Goal: Task Accomplishment & Management: Manage account settings

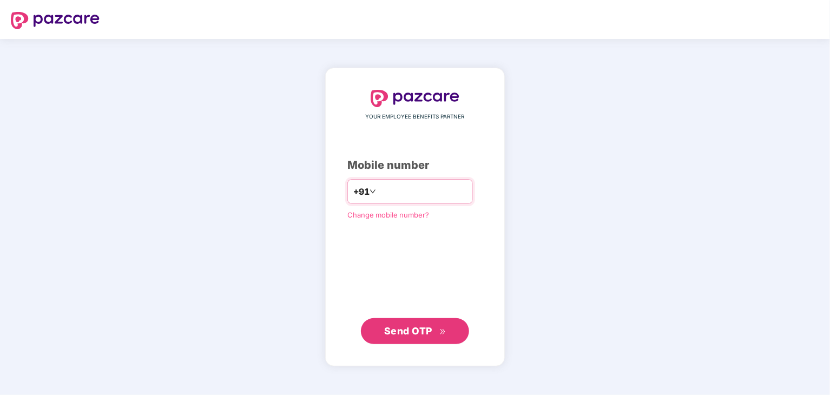
click at [412, 194] on input "number" at bounding box center [422, 191] width 89 height 17
type input "**********"
click at [429, 337] on span "Send OTP" at bounding box center [415, 330] width 62 height 15
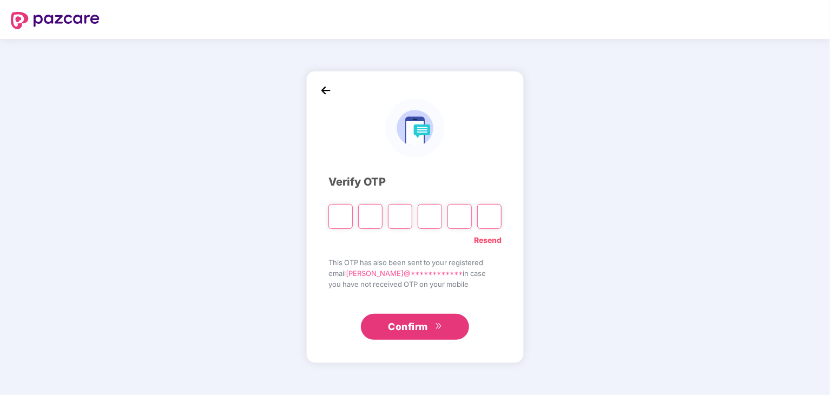
type input "*"
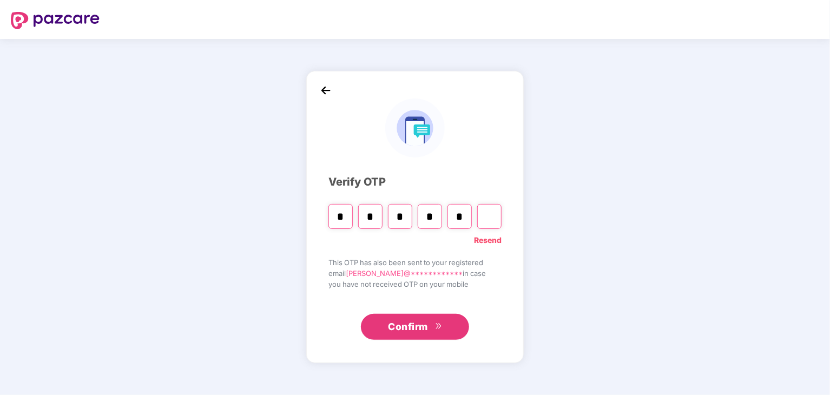
type input "*"
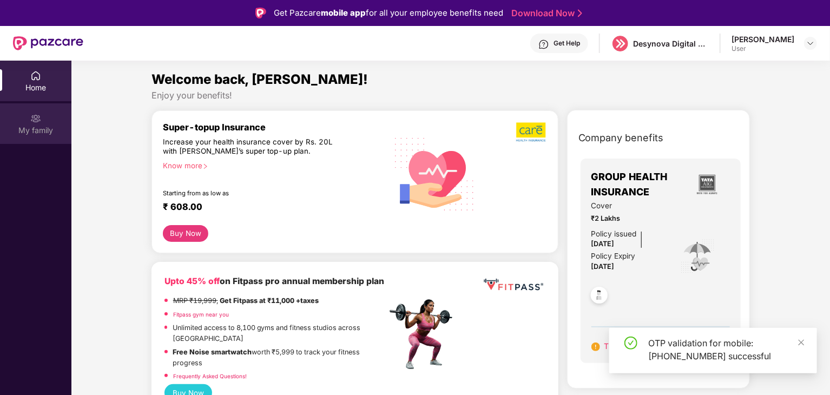
click at [30, 128] on div "My family" at bounding box center [35, 130] width 71 height 11
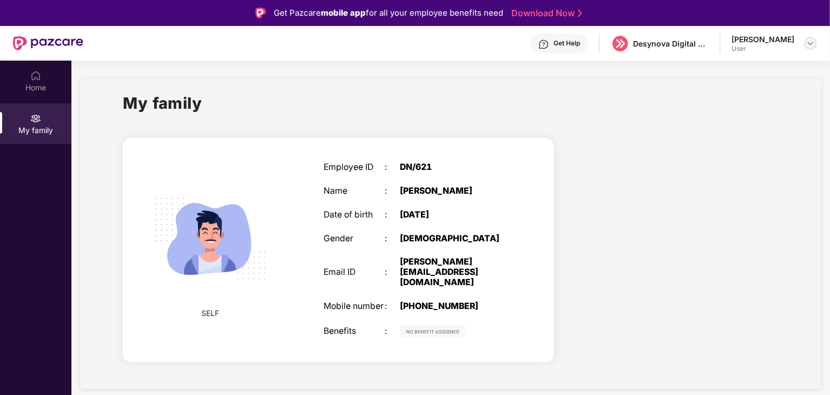
click at [810, 40] on img at bounding box center [810, 43] width 9 height 9
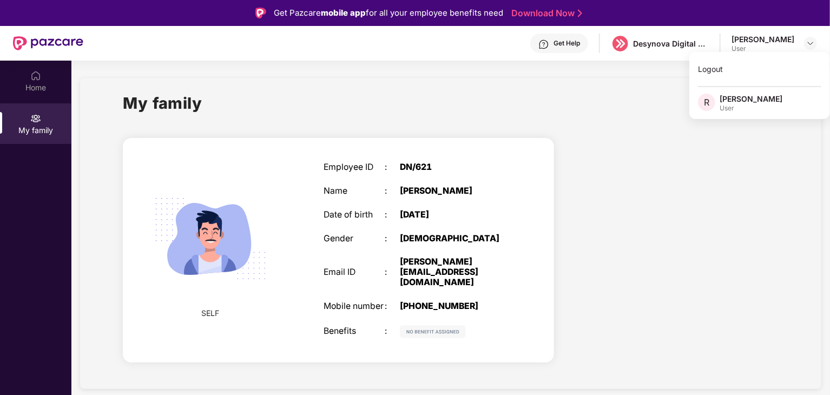
click at [699, 246] on div at bounding box center [675, 251] width 225 height 247
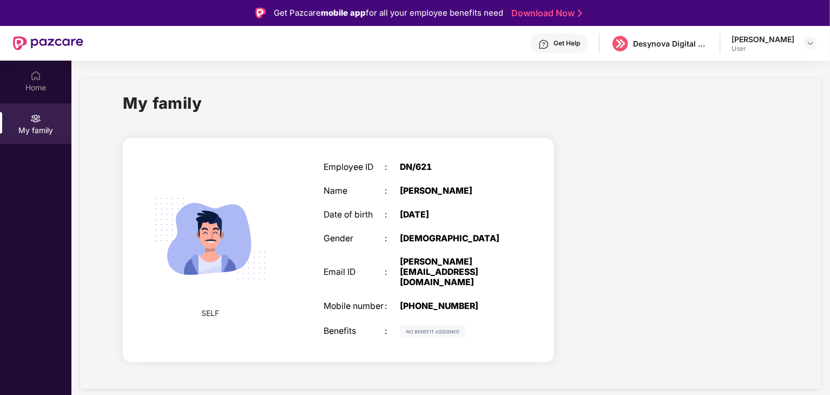
drag, startPoint x: 826, startPoint y: 143, endPoint x: 830, endPoint y: 294, distance: 151.0
click at [830, 294] on html "Get Pazcare mobile app for all your employee benefits need Download Now Get Hel…" at bounding box center [415, 197] width 830 height 395
click at [714, 273] on div at bounding box center [675, 251] width 225 height 247
click at [42, 93] on div "Home" at bounding box center [35, 87] width 71 height 11
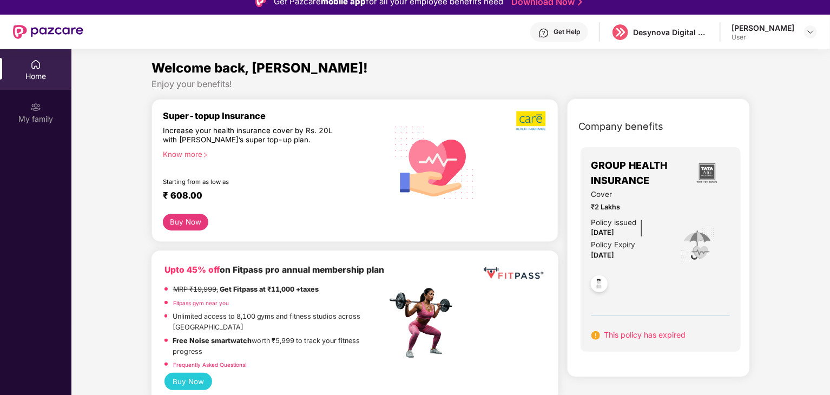
scroll to position [17, 0]
